Goal: Check status: Check status

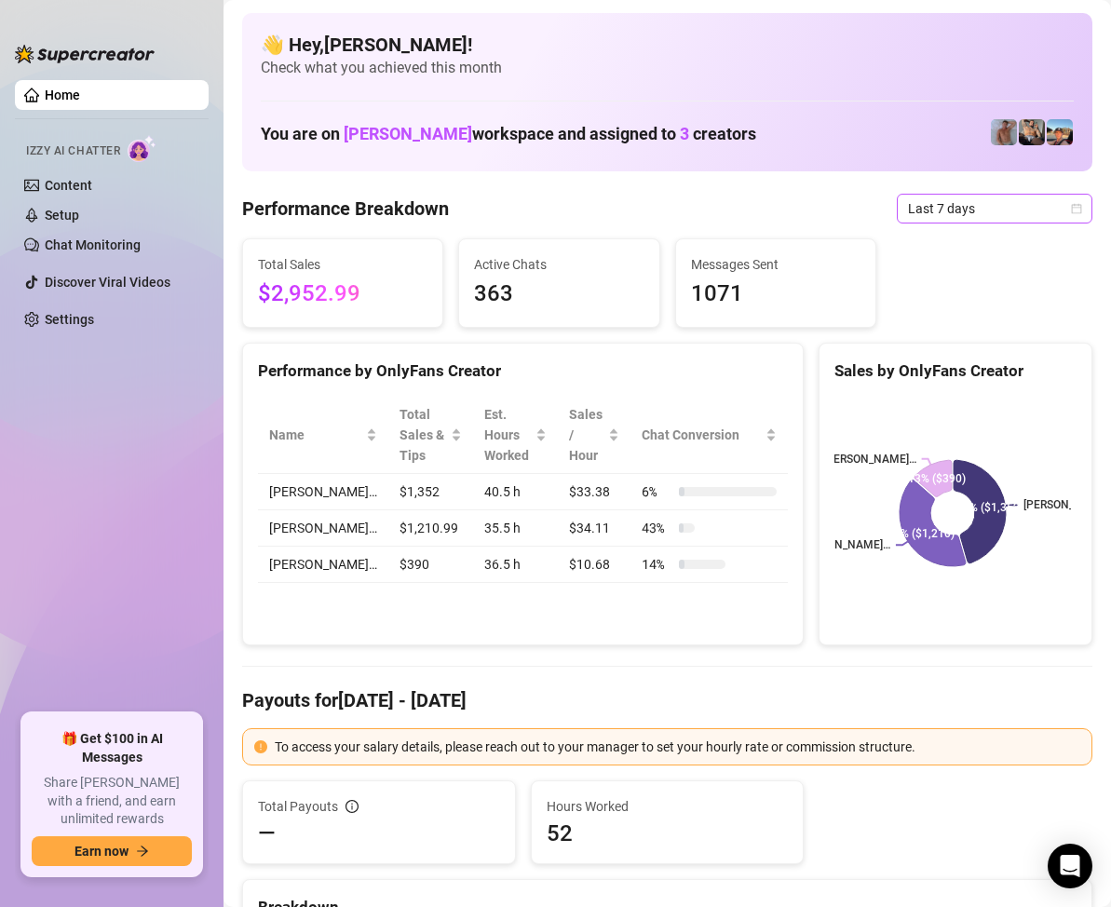
click at [1071, 210] on icon "calendar" at bounding box center [1076, 208] width 11 height 11
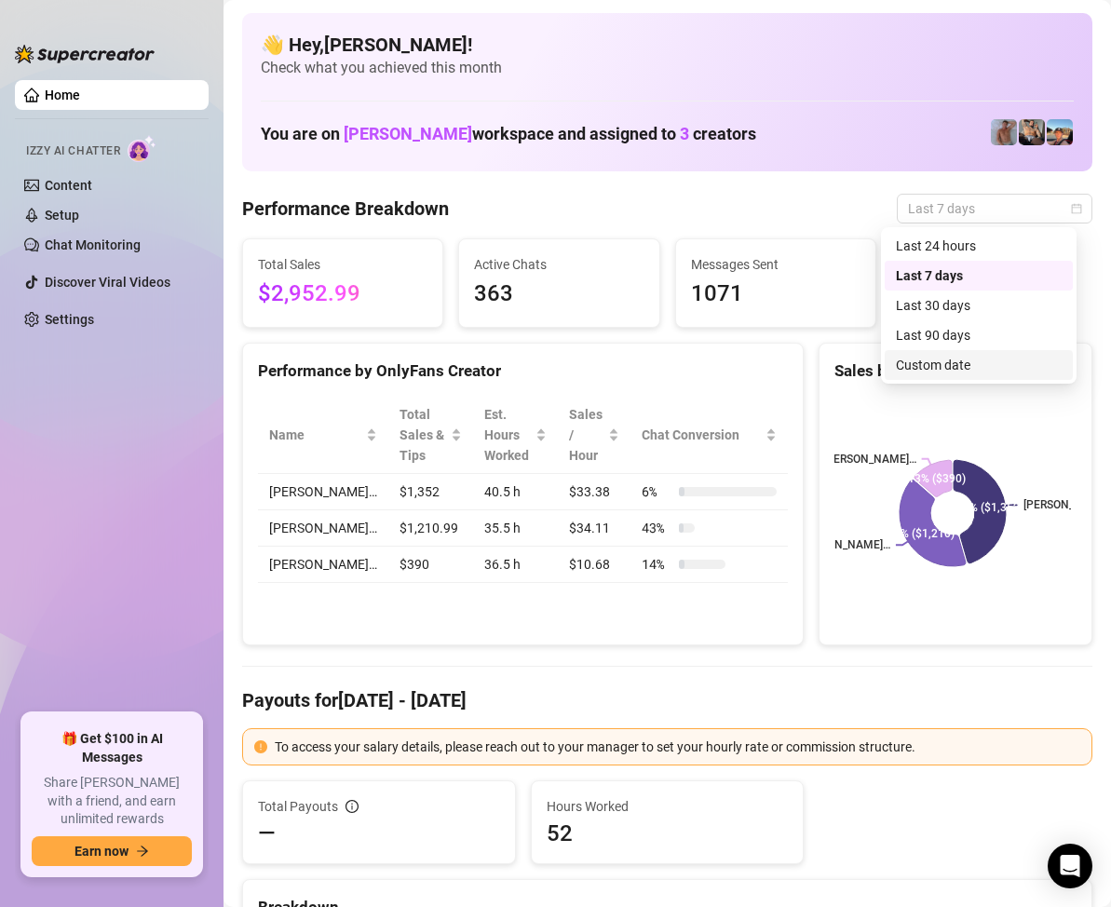
click at [963, 371] on div "Custom date" at bounding box center [979, 365] width 166 height 20
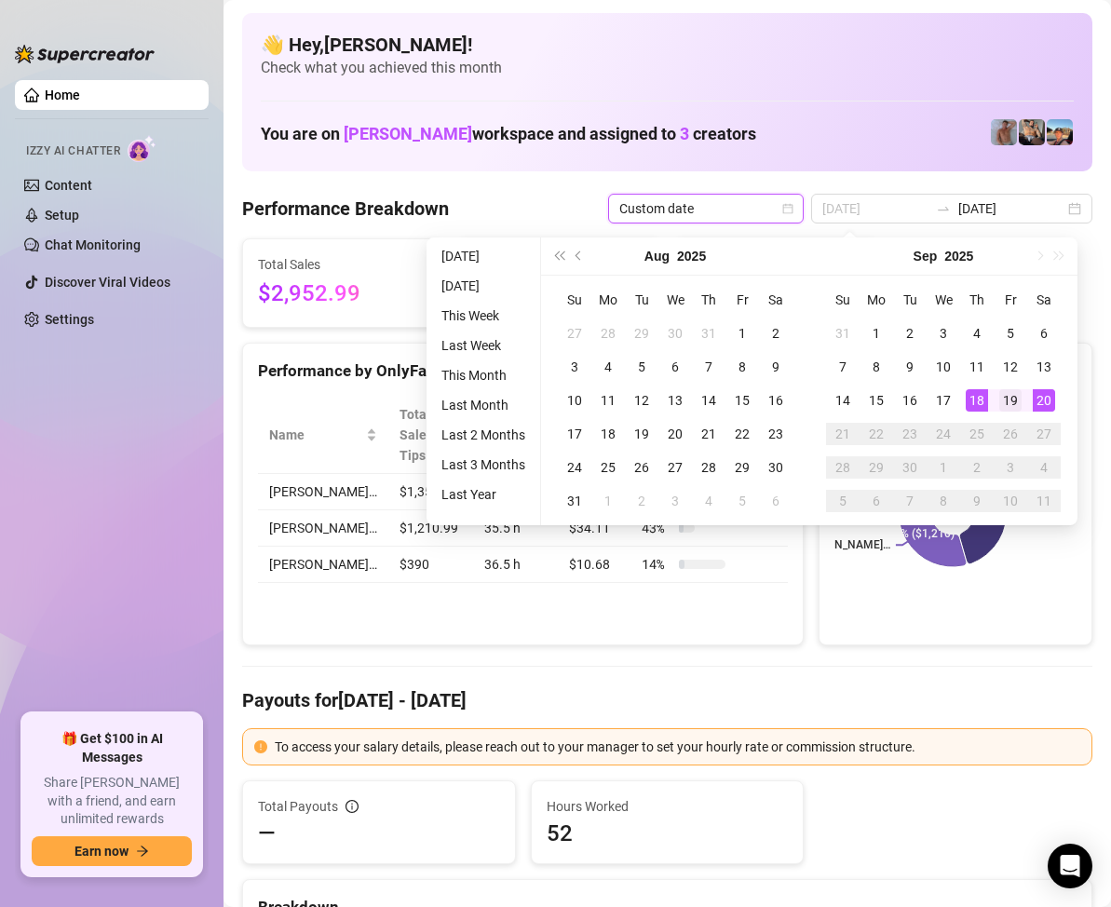
type input "[DATE]"
click at [1017, 400] on div "19" at bounding box center [1010, 400] width 22 height 22
click at [1017, 399] on div "19" at bounding box center [1010, 400] width 22 height 22
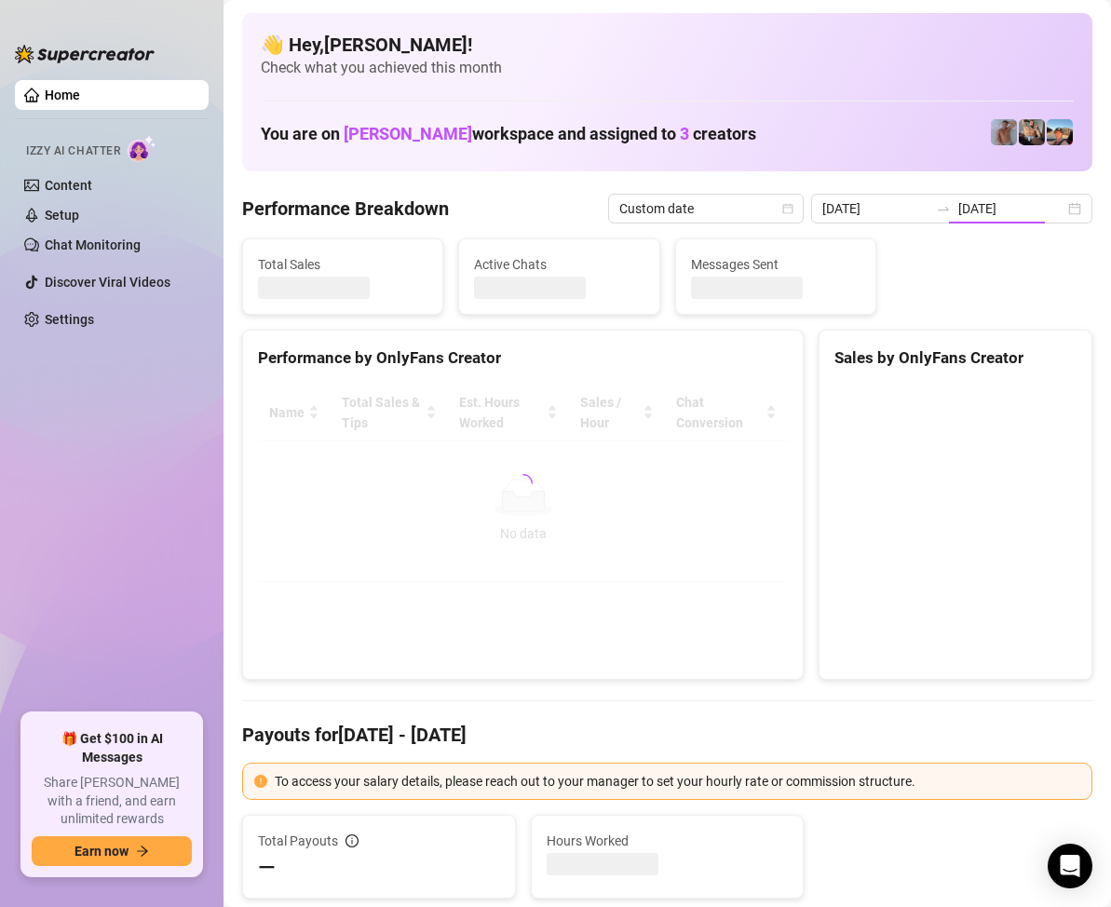
type input "[DATE]"
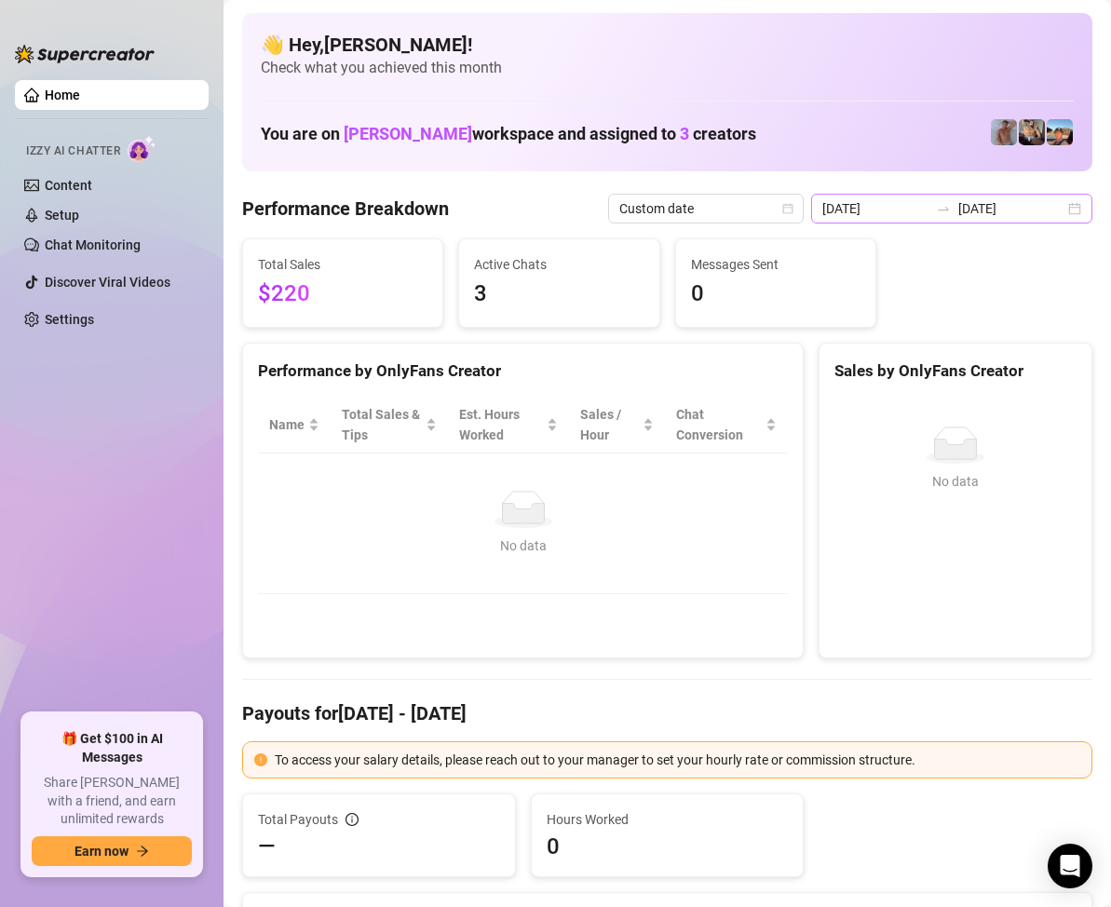
click at [1072, 220] on div "[DATE] [DATE]" at bounding box center [951, 209] width 281 height 30
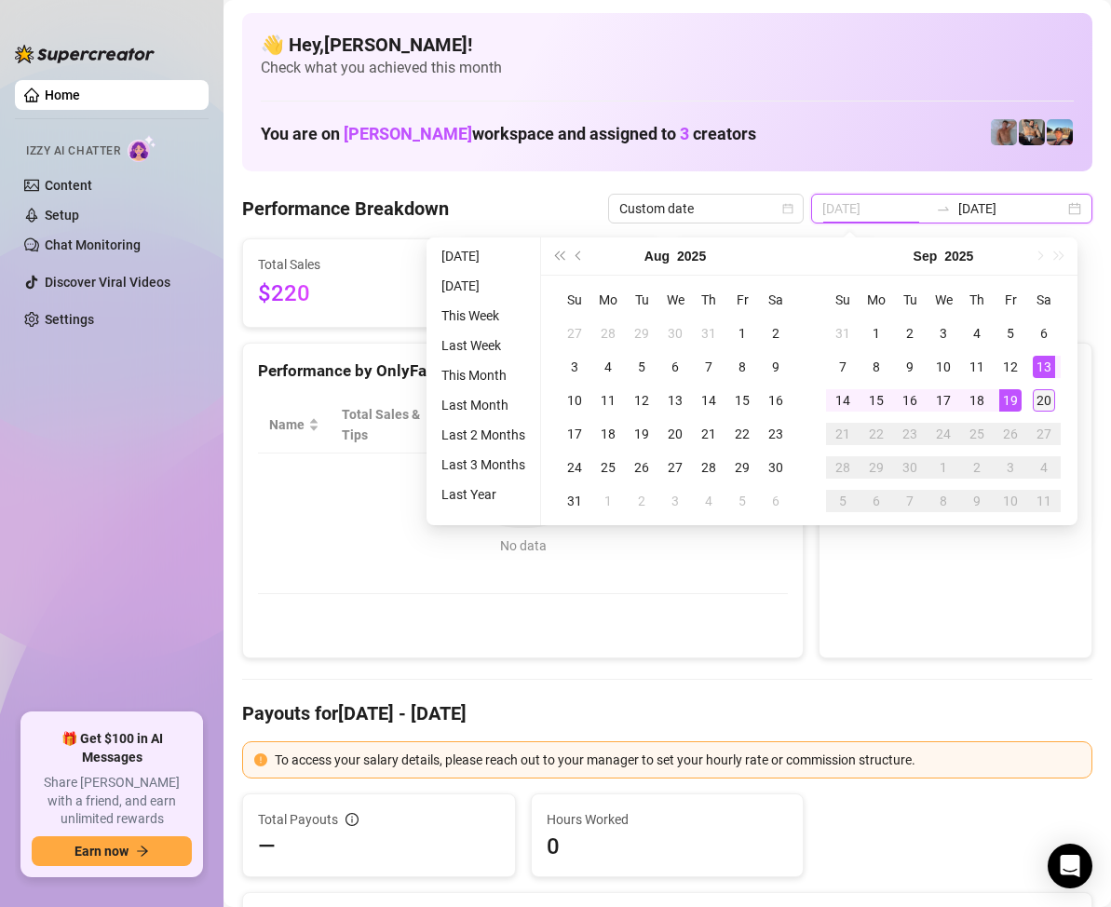
type input "[DATE]"
click at [1037, 396] on div "20" at bounding box center [1044, 400] width 22 height 22
click at [1039, 396] on div "20" at bounding box center [1044, 400] width 22 height 22
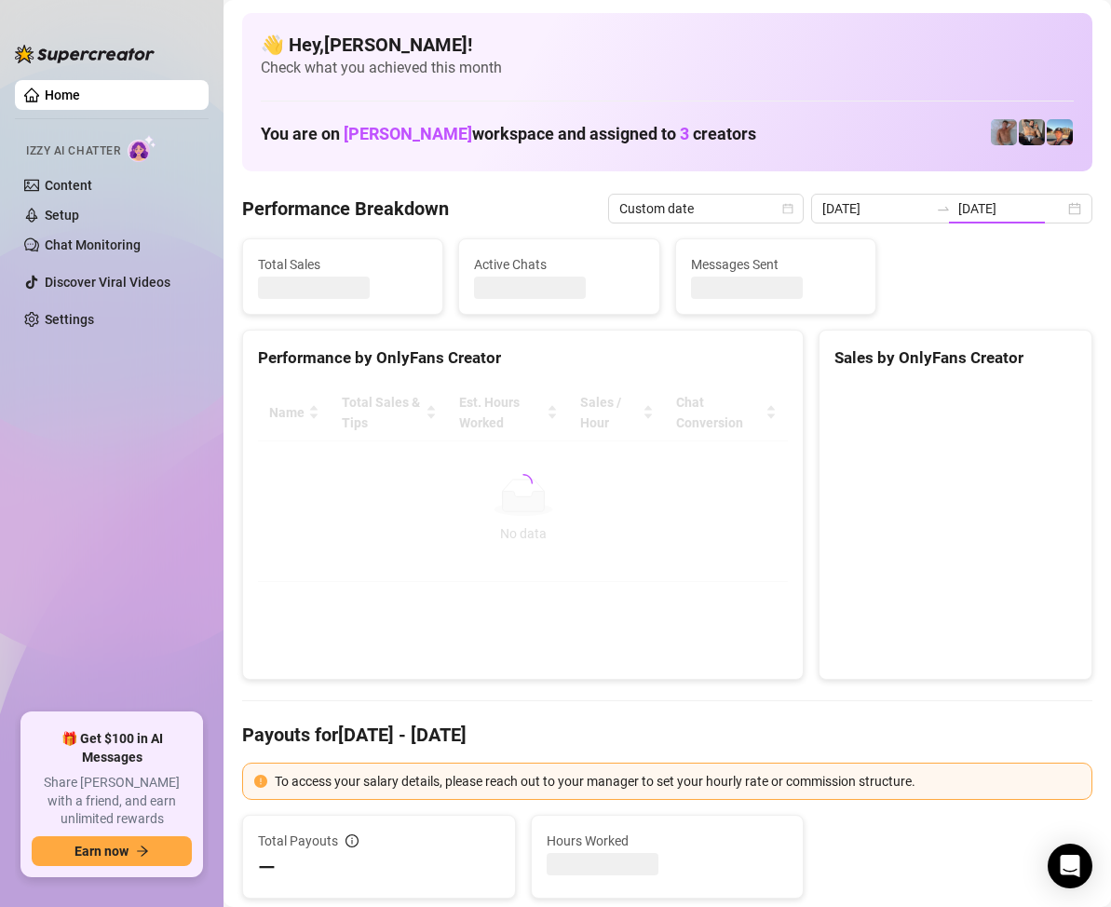
type input "[DATE]"
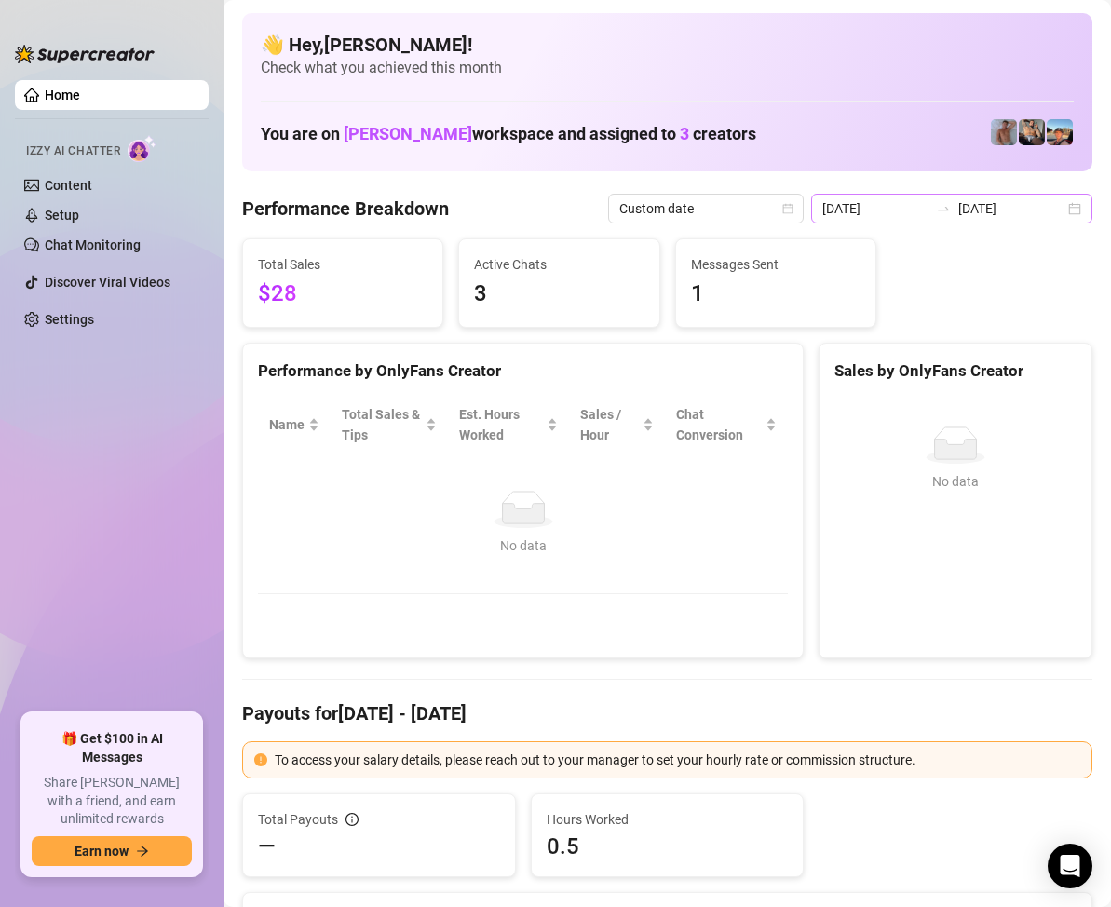
click at [1064, 209] on div "[DATE] [DATE]" at bounding box center [951, 209] width 281 height 30
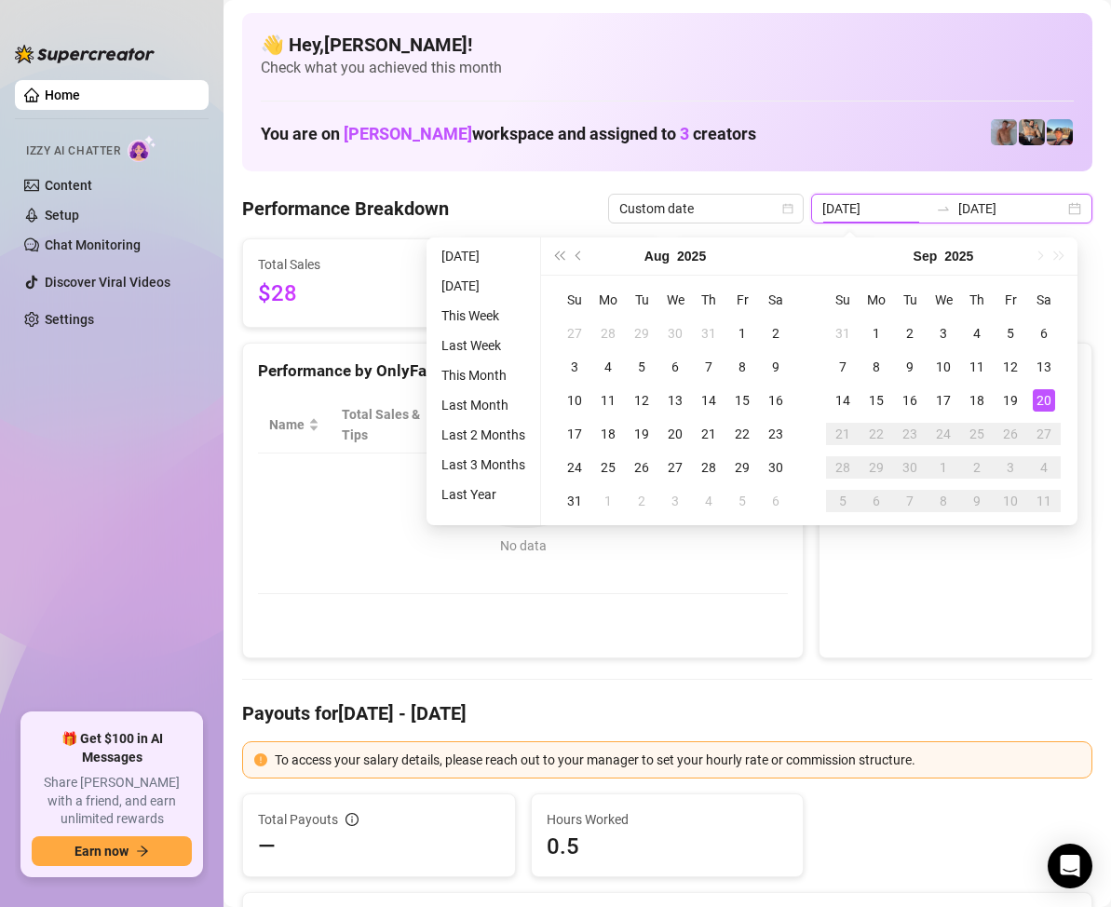
click at [1064, 209] on div "[DATE] [DATE]" at bounding box center [951, 209] width 281 height 30
click at [1054, 206] on div "[DATE] [DATE]" at bounding box center [951, 209] width 281 height 30
type input "[DATE]"
click at [653, 623] on div "Performance by OnlyFans Creator Name Total Sales & Tips Est. Hours Worked Sales…" at bounding box center [522, 501] width 561 height 317
